Goal: Information Seeking & Learning: Learn about a topic

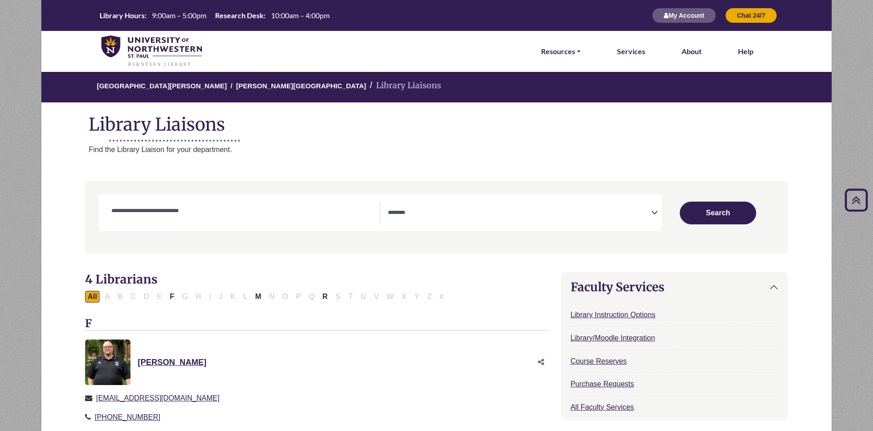
select select "Database Subject Filter"
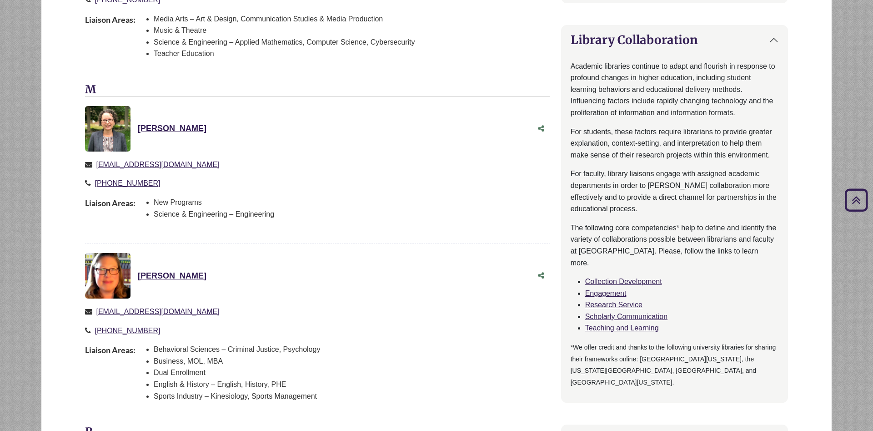
scroll to position [418, 0]
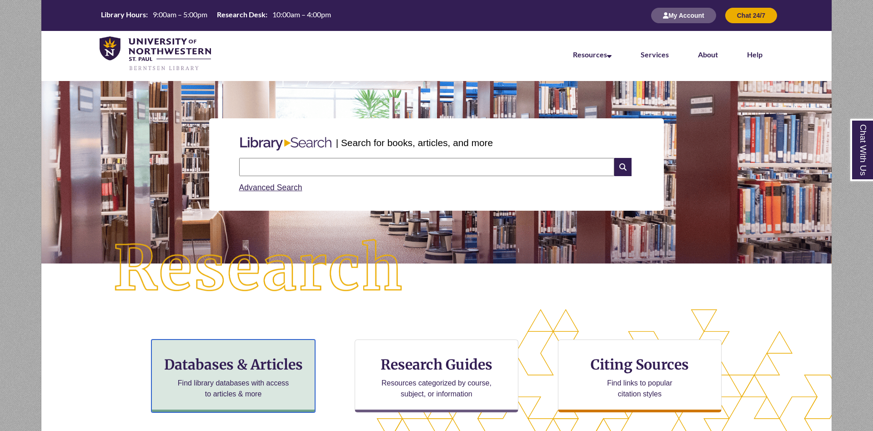
click at [274, 355] on div "Databases & Articles Find library databases with access to articles & more" at bounding box center [233, 375] width 164 height 73
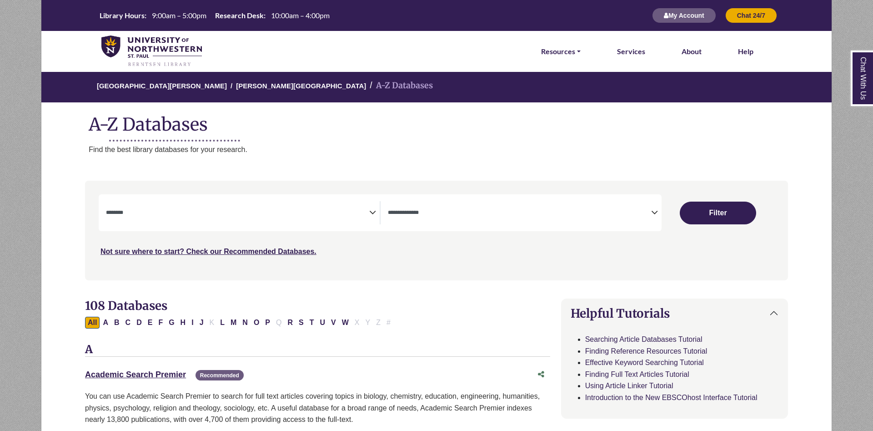
select select "Database Subject Filter"
select select "Database Types Filter"
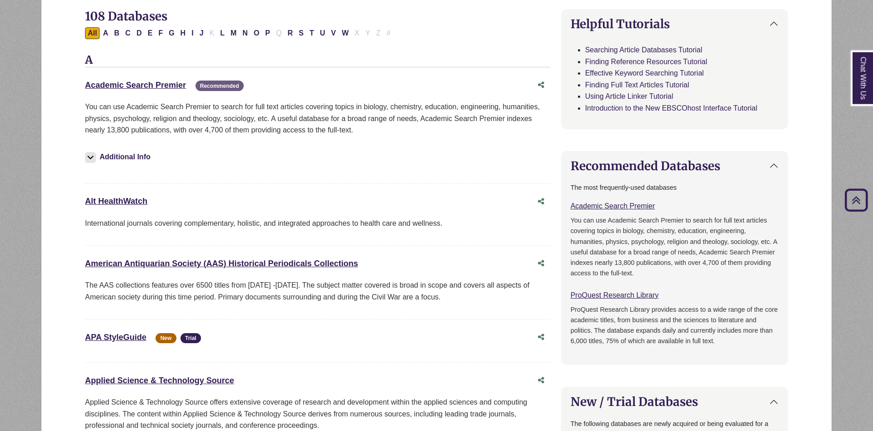
scroll to position [325, 0]
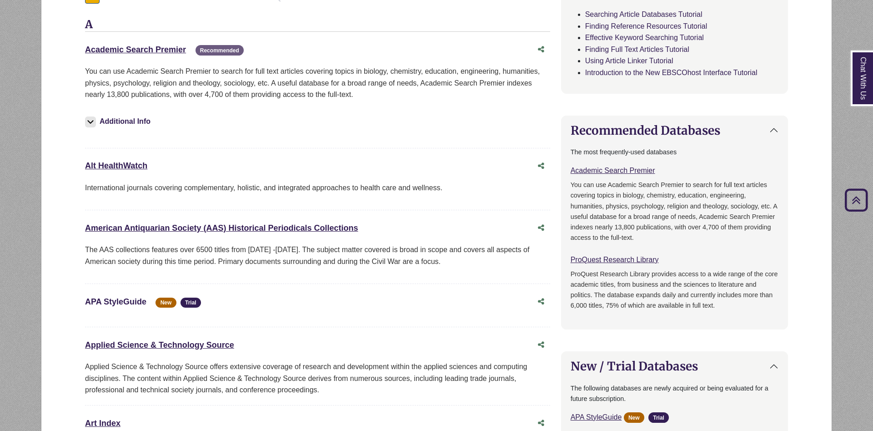
click at [132, 303] on link "APA StyleGuide This link opens in a new window" at bounding box center [115, 301] width 61 height 9
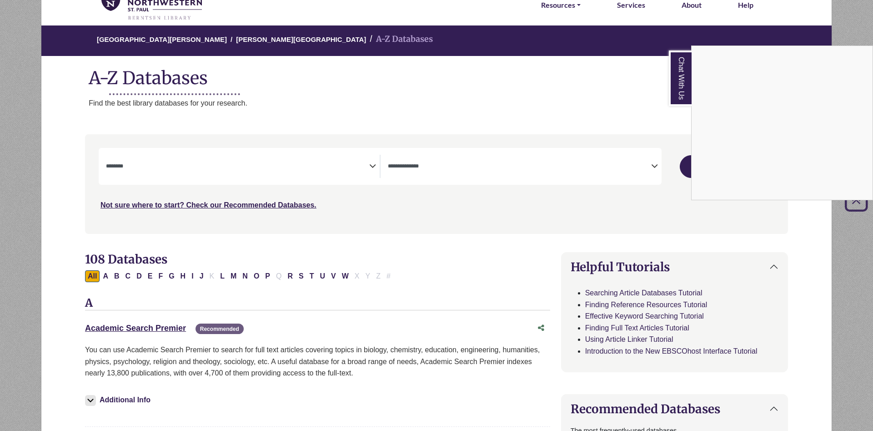
scroll to position [0, 0]
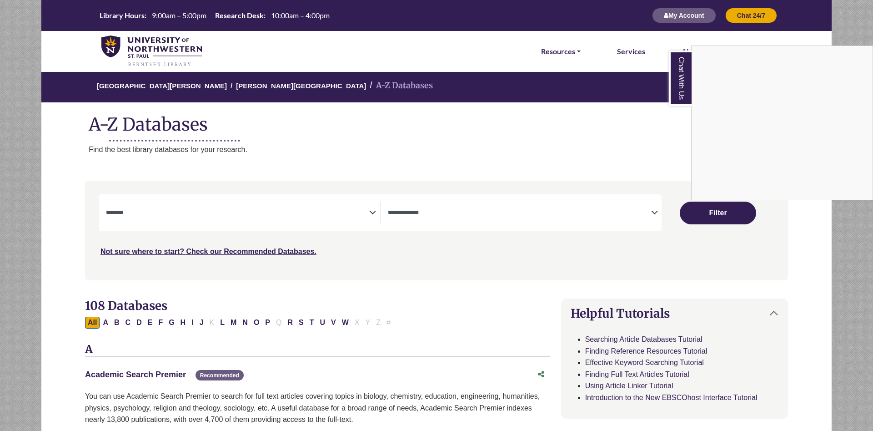
click at [675, 86] on link "Chat With Us" at bounding box center [680, 77] width 23 height 55
